Goal: Use online tool/utility: Use online tool/utility

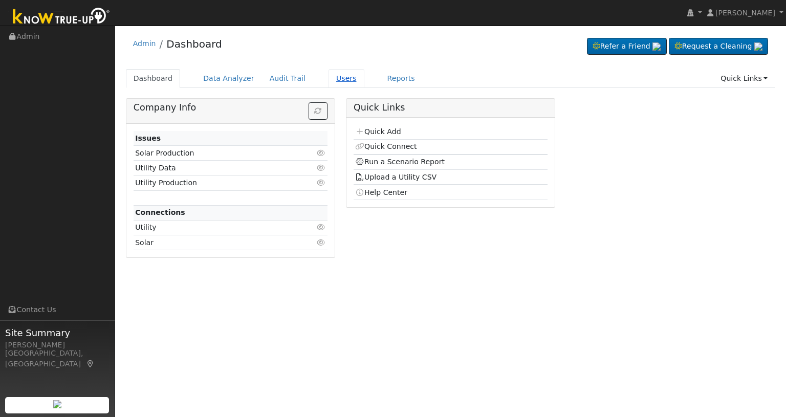
click at [329, 80] on link "Users" at bounding box center [347, 78] width 36 height 19
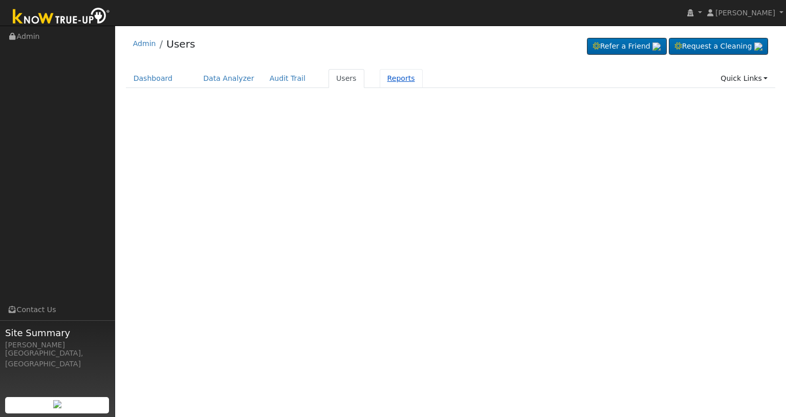
click at [389, 81] on link "Reports" at bounding box center [401, 78] width 43 height 19
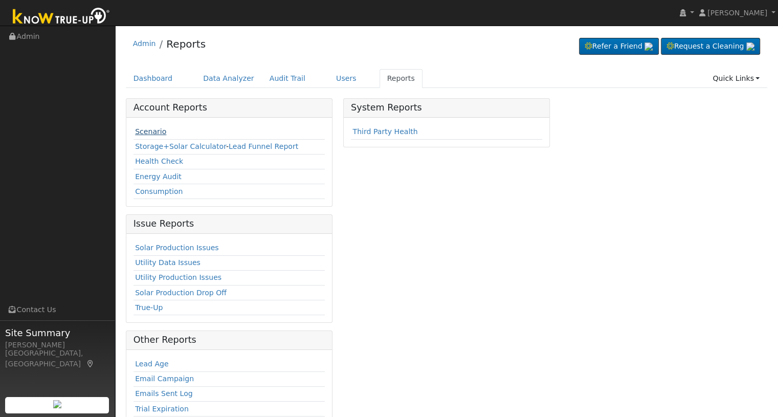
click at [161, 133] on link "Scenario" at bounding box center [150, 131] width 31 height 8
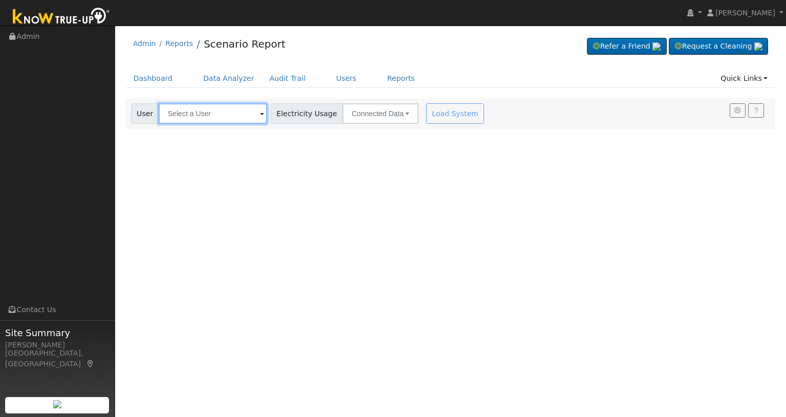
click at [207, 118] on input "text" at bounding box center [213, 113] width 108 height 20
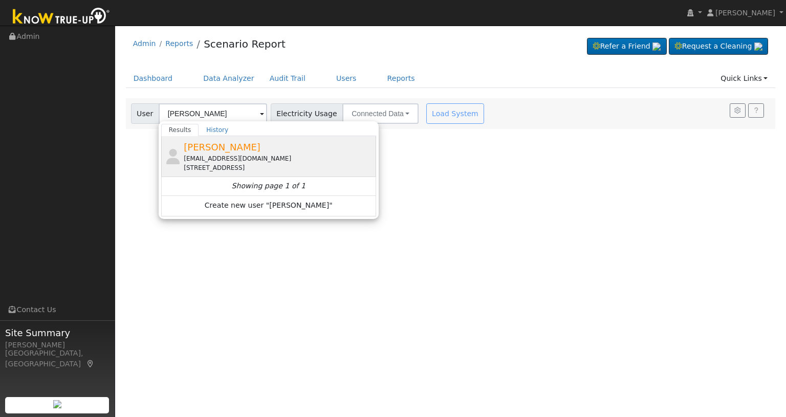
click at [207, 154] on div "[EMAIL_ADDRESS][DOMAIN_NAME]" at bounding box center [279, 158] width 190 height 9
type input "Tony Mejia"
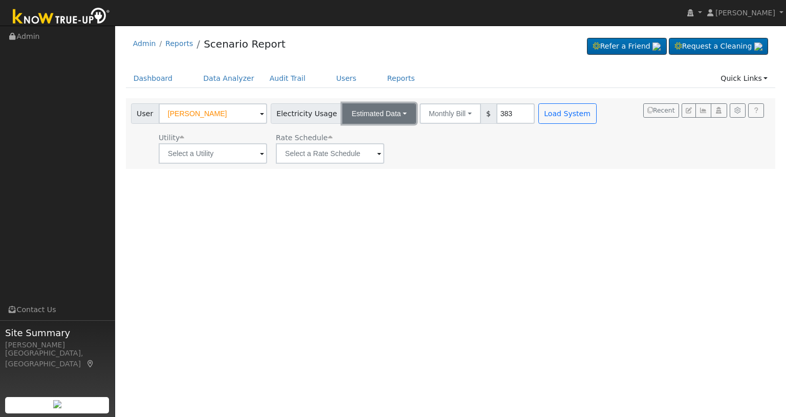
click at [398, 122] on button "Estimated Data" at bounding box center [379, 113] width 74 height 20
click at [385, 136] on link "Connected Data" at bounding box center [379, 136] width 73 height 14
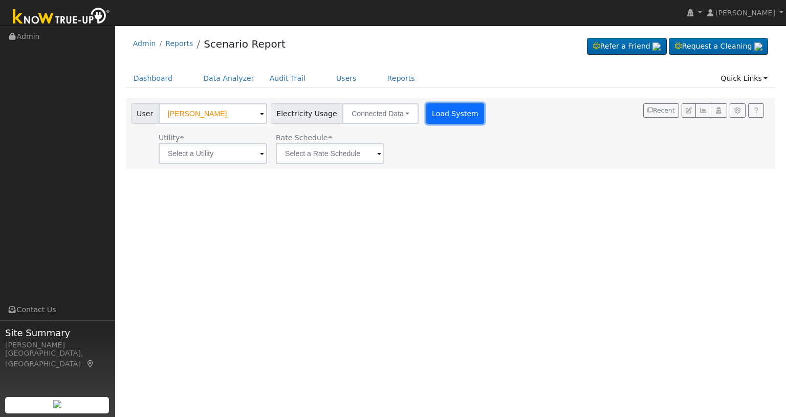
click at [438, 114] on button "Load System" at bounding box center [455, 113] width 58 height 20
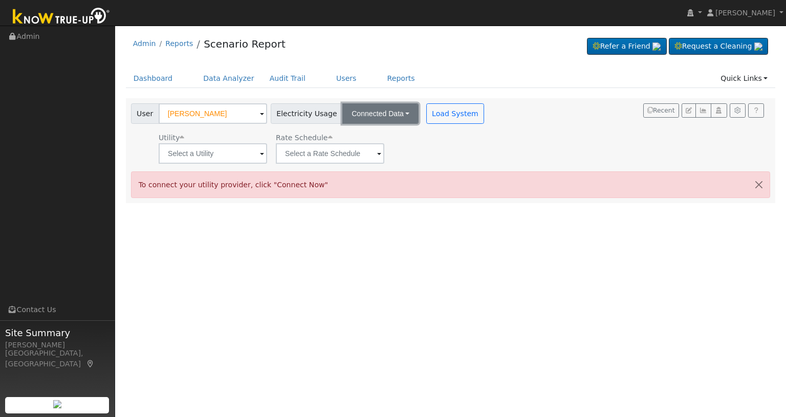
click at [399, 116] on button "Connected Data" at bounding box center [380, 113] width 76 height 20
click at [384, 145] on link "Estimated Data" at bounding box center [381, 151] width 73 height 14
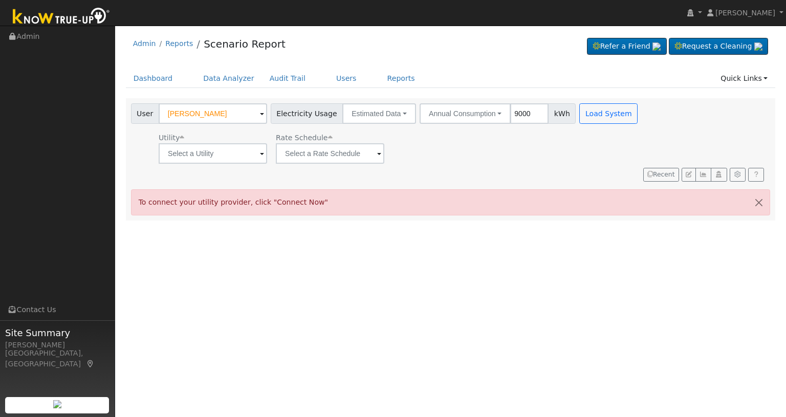
type input "9000"
click at [231, 154] on input "text" at bounding box center [213, 153] width 108 height 20
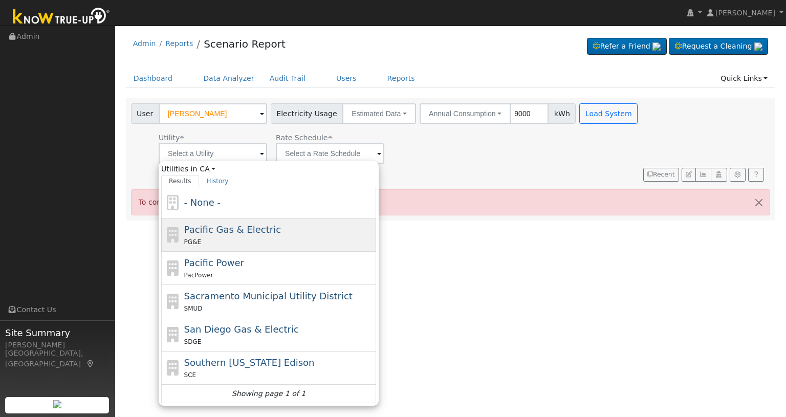
click at [220, 228] on span "Pacific Gas & Electric" at bounding box center [232, 229] width 97 height 11
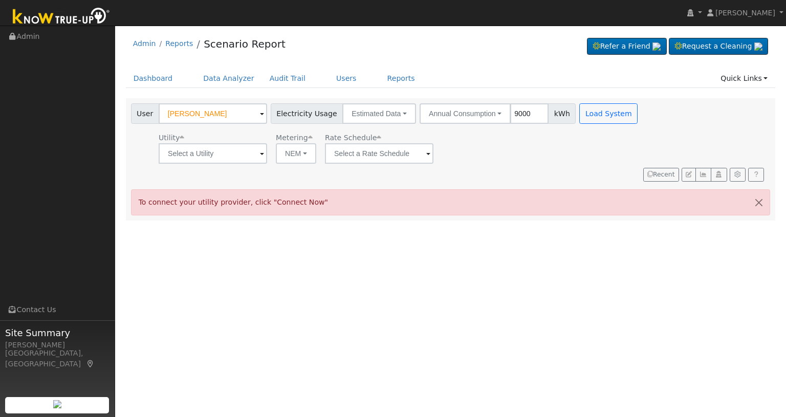
type input "Pacific Gas & Electric"
click at [394, 156] on input "text" at bounding box center [379, 153] width 108 height 20
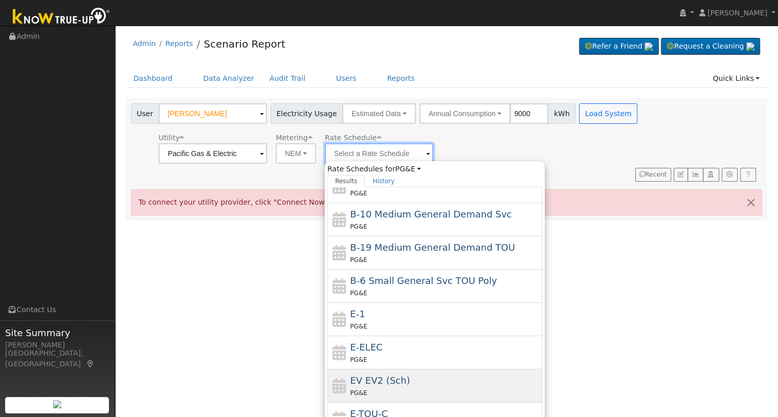
scroll to position [136, 0]
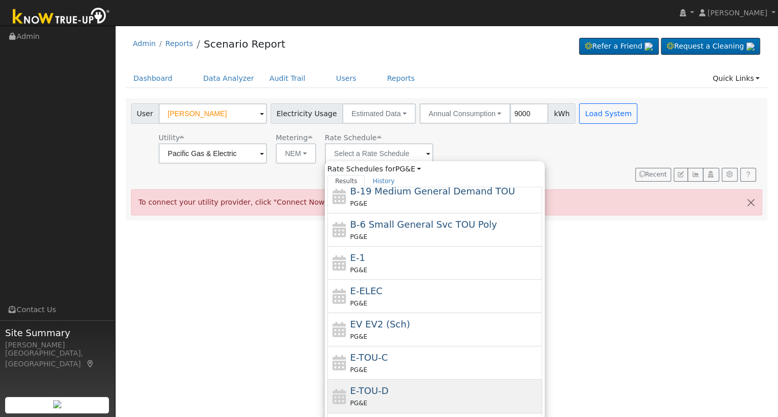
click at [390, 389] on div "E-TOU-D PG&E" at bounding box center [446, 396] width 190 height 25
type input "E-TOU-D"
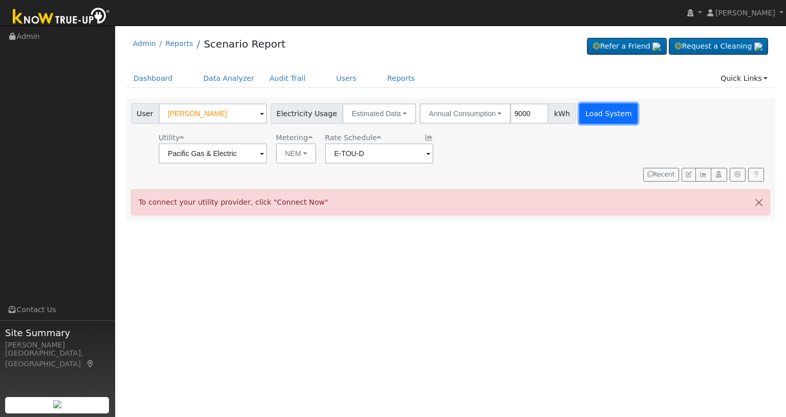
click at [592, 114] on button "Load System" at bounding box center [608, 113] width 58 height 20
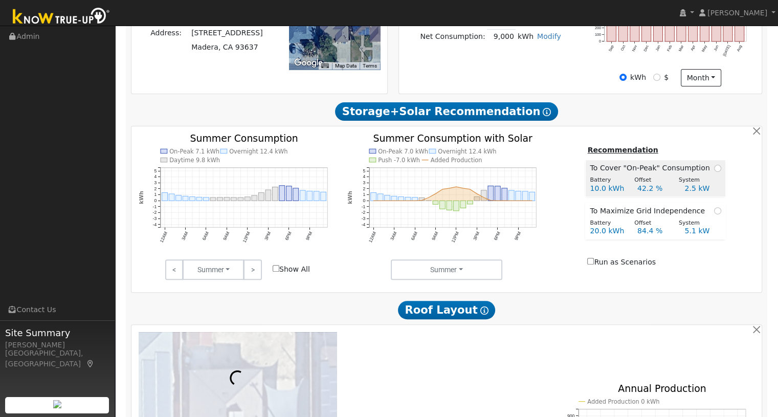
scroll to position [341, 0]
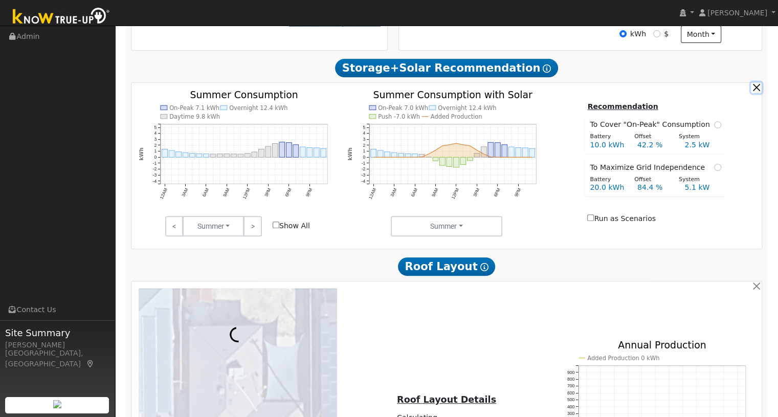
click at [759, 87] on button "button" at bounding box center [756, 87] width 11 height 11
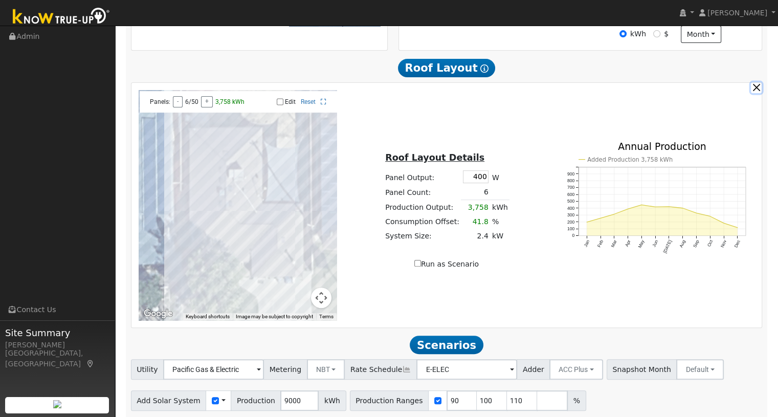
click at [757, 90] on button "button" at bounding box center [756, 87] width 11 height 11
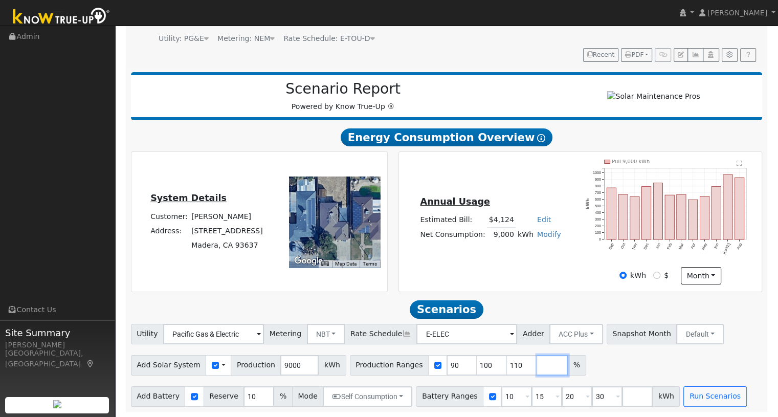
click at [537, 366] on input "number" at bounding box center [552, 365] width 31 height 20
type input "122"
click at [502, 397] on input "10" at bounding box center [517, 396] width 31 height 20
type input "13.5"
drag, startPoint x: 587, startPoint y: 401, endPoint x: 574, endPoint y: 405, distance: 13.4
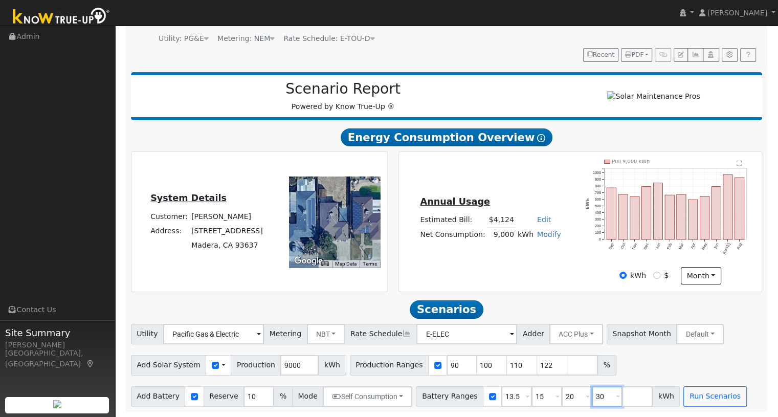
click at [592, 405] on input "30" at bounding box center [607, 396] width 31 height 20
click at [631, 367] on div "Add Solar System Use CSV Data Production 9000 kWh Production Ranges 90 100 110 …" at bounding box center [447, 364] width 636 height 24
drag, startPoint x: 440, startPoint y: 368, endPoint x: 424, endPoint y: 367, distance: 15.9
click at [424, 367] on div "Production Ranges 90 100 110 122 %" at bounding box center [483, 365] width 267 height 20
type input "100"
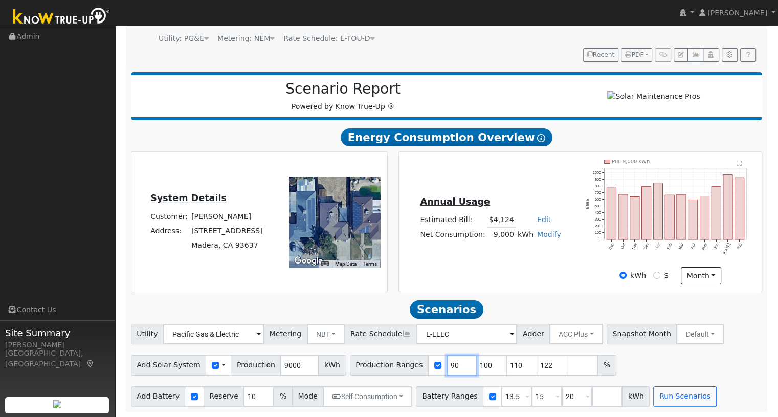
type input "110"
type input "122"
type input "100"
click at [589, 369] on div "Add Solar System Use CSV Data Production 9000 kWh Production Ranges 100 110 122…" at bounding box center [447, 364] width 636 height 24
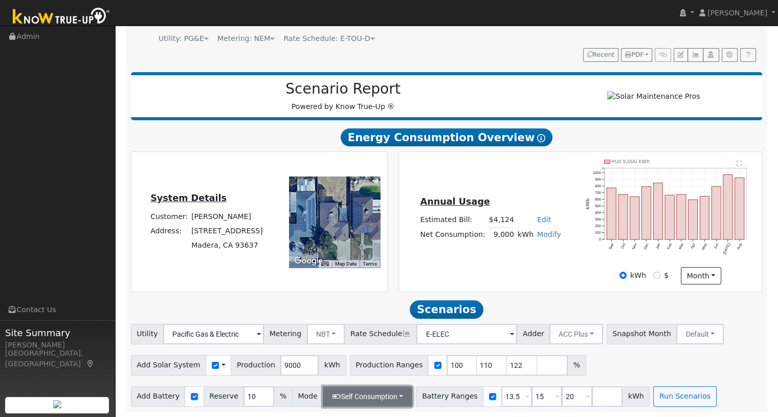
click at [376, 398] on button "Self Consumption" at bounding box center [368, 396] width 90 height 20
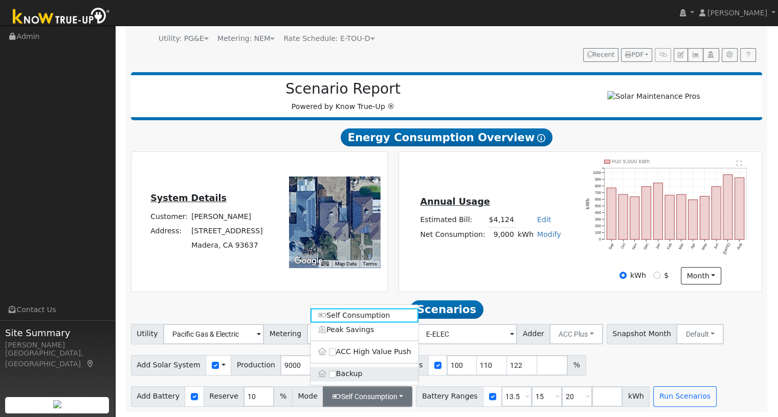
click at [342, 376] on label "Backup" at bounding box center [365, 374] width 108 height 14
click at [336, 376] on input "Backup" at bounding box center [332, 374] width 7 height 7
type input "20"
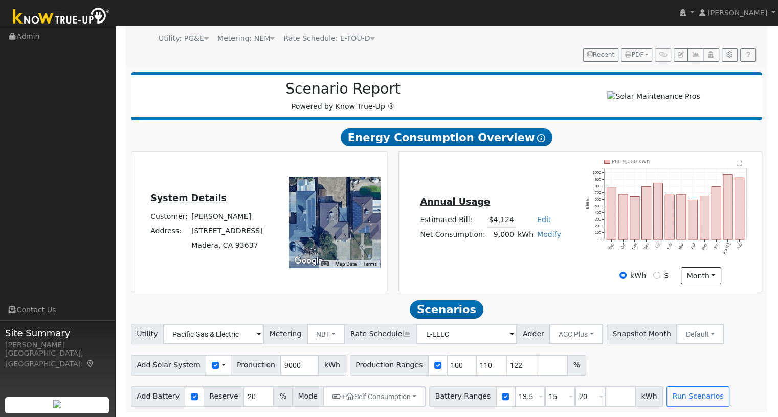
click at [627, 376] on div "Utility Pacific Gas & Electric Metering NBT NEM NBT Rate Schedule E-ELEC Adder …" at bounding box center [446, 365] width 643 height 83
click at [674, 400] on button "Run Scenarios" at bounding box center [698, 396] width 63 height 20
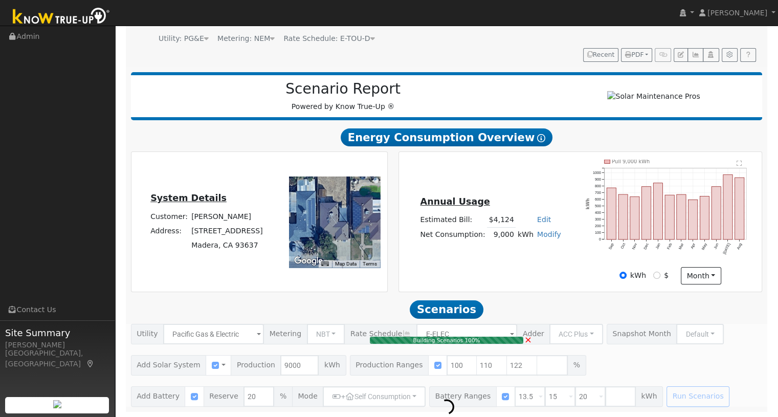
type input "6.0"
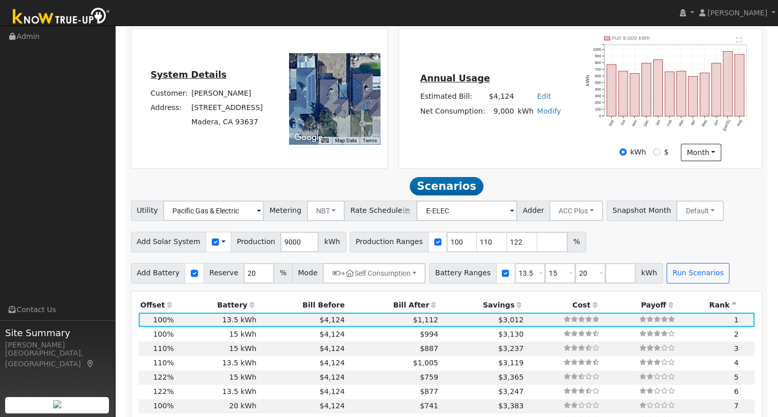
scroll to position [372, 0]
